Goal: Information Seeking & Learning: Learn about a topic

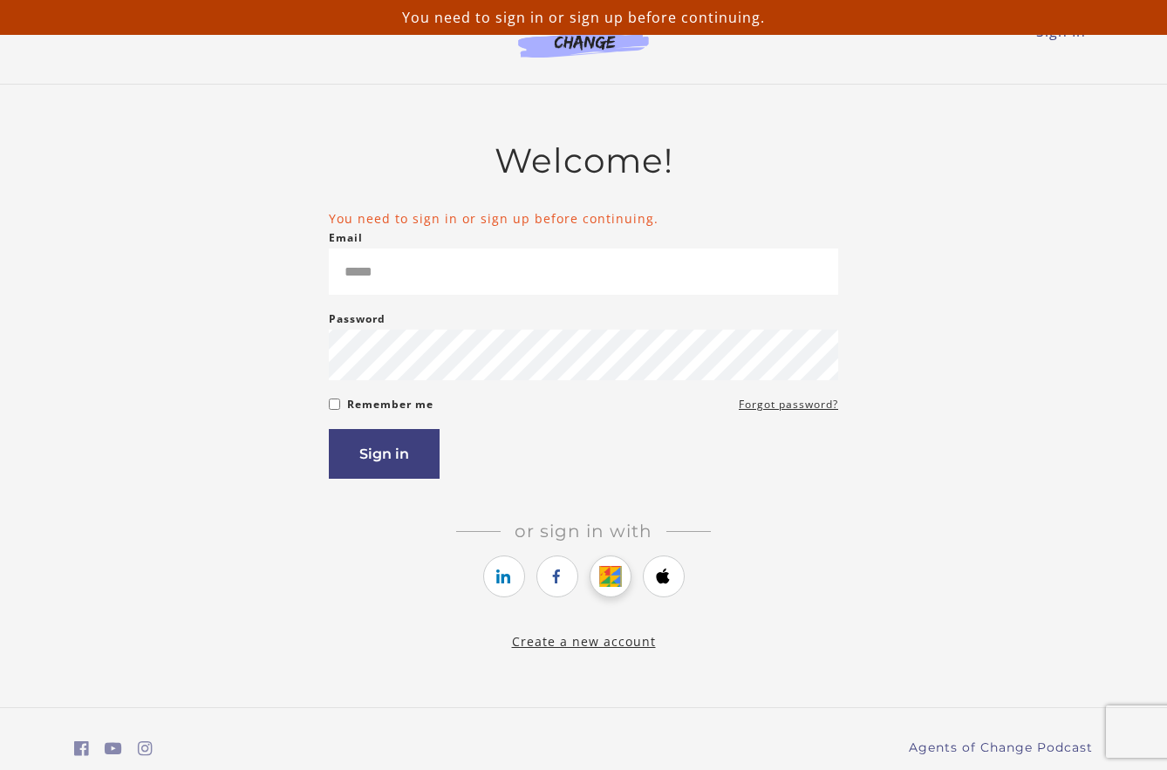
click at [612, 592] on link "https://courses.thinkific.com/users/auth/google?ss%5Breferral%5D=&ss%5Buser_ret…" at bounding box center [611, 577] width 42 height 42
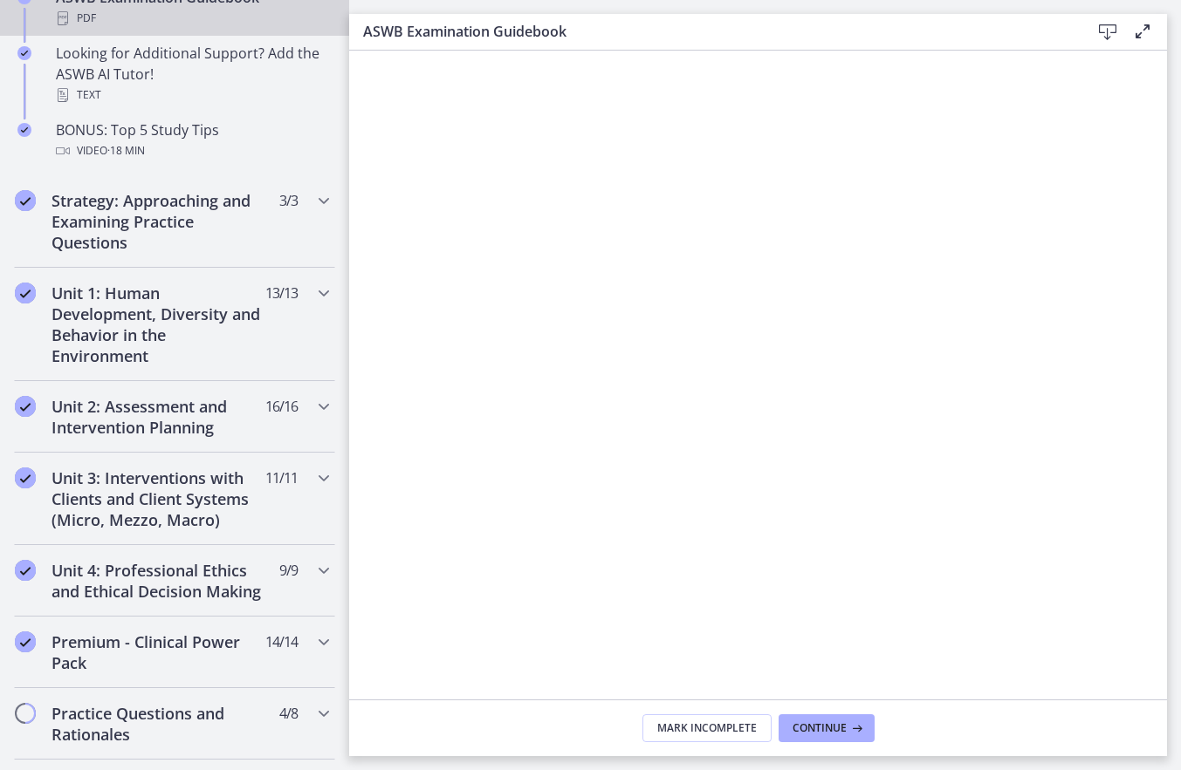
scroll to position [1222, 0]
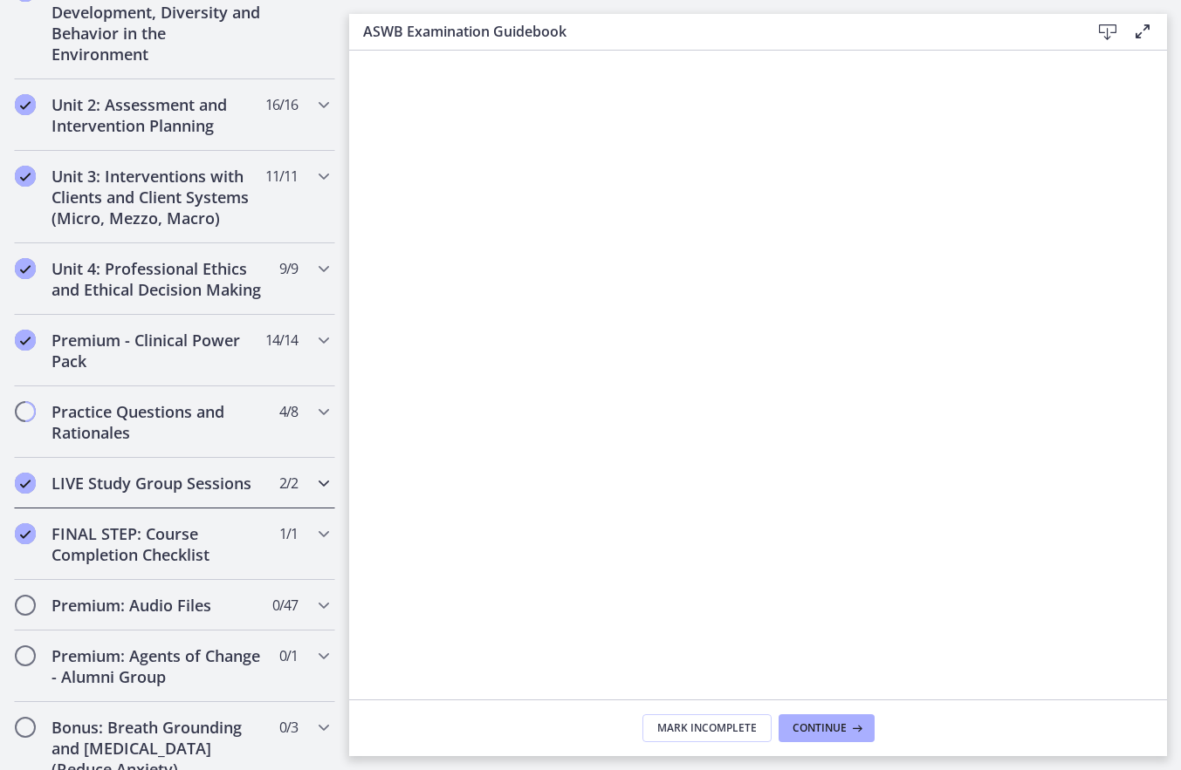
click at [178, 494] on h2 "LIVE Study Group Sessions" at bounding box center [157, 483] width 213 height 21
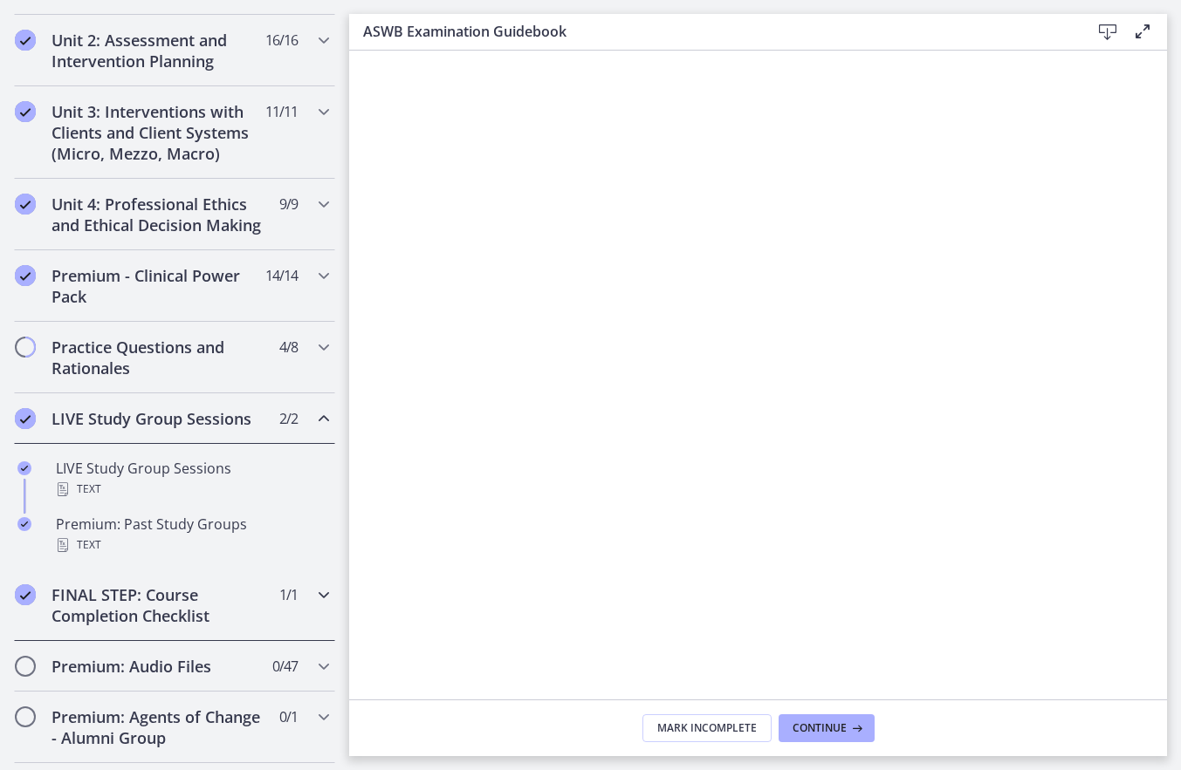
scroll to position [705, 0]
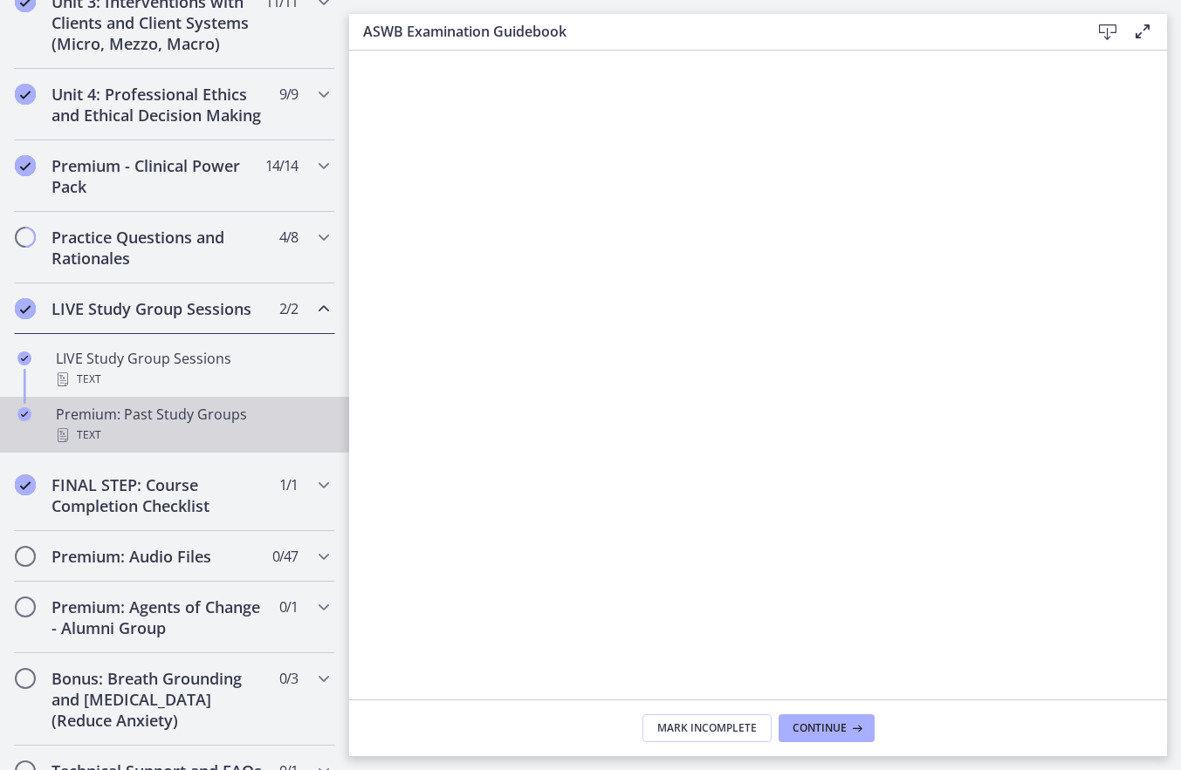
click at [111, 442] on div "Premium: Past Study Groups Text" at bounding box center [192, 425] width 272 height 42
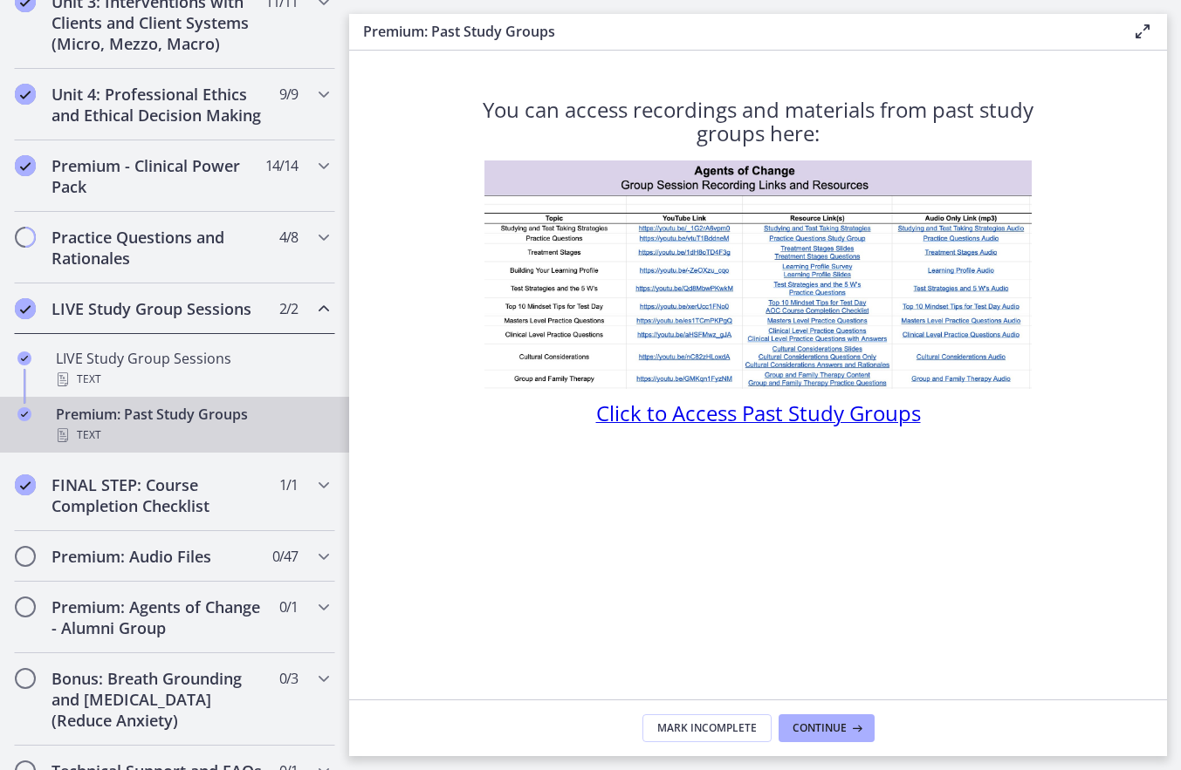
click at [708, 416] on span "Click to Access Past Study Groups" at bounding box center [758, 413] width 325 height 29
